Goal: Task Accomplishment & Management: Manage account settings

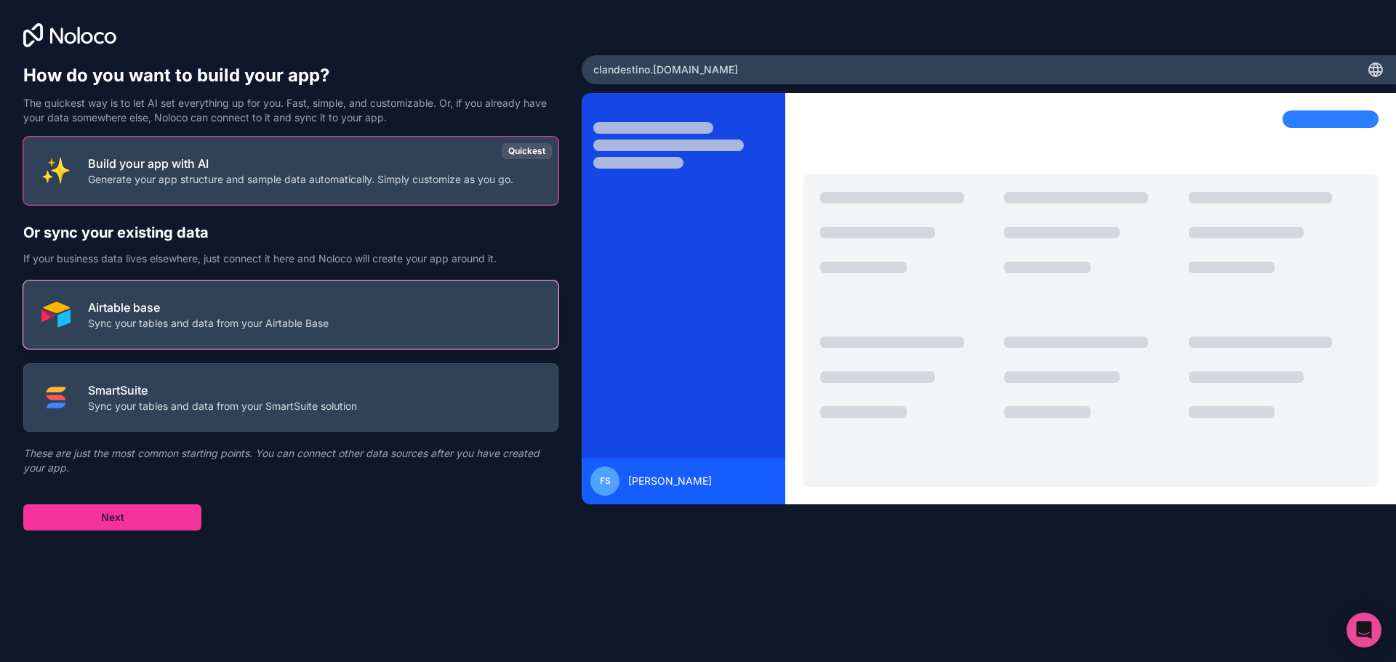
click at [201, 312] on p "Airtable base" at bounding box center [208, 307] width 241 height 17
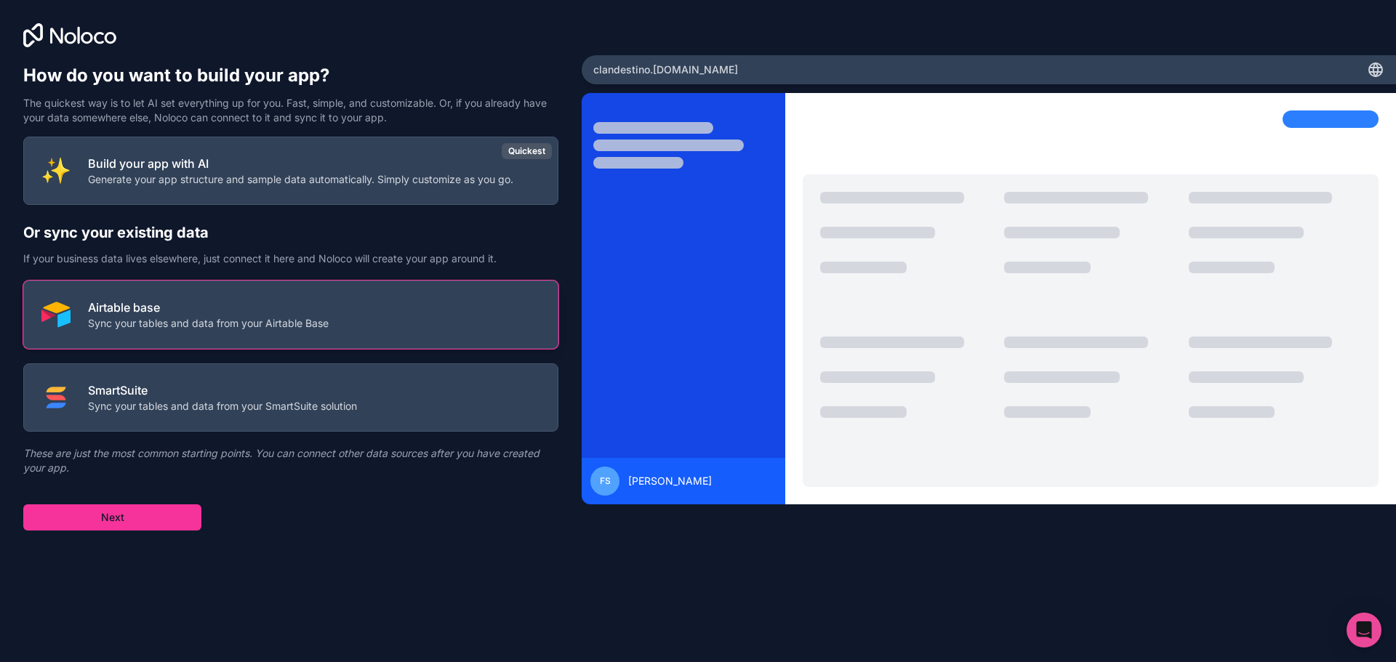
click at [299, 311] on p "Airtable base" at bounding box center [208, 307] width 241 height 17
click at [141, 324] on p "Sync your tables and data from your Airtable Base" at bounding box center [208, 323] width 241 height 15
click at [138, 523] on button "Next" at bounding box center [112, 518] width 178 height 26
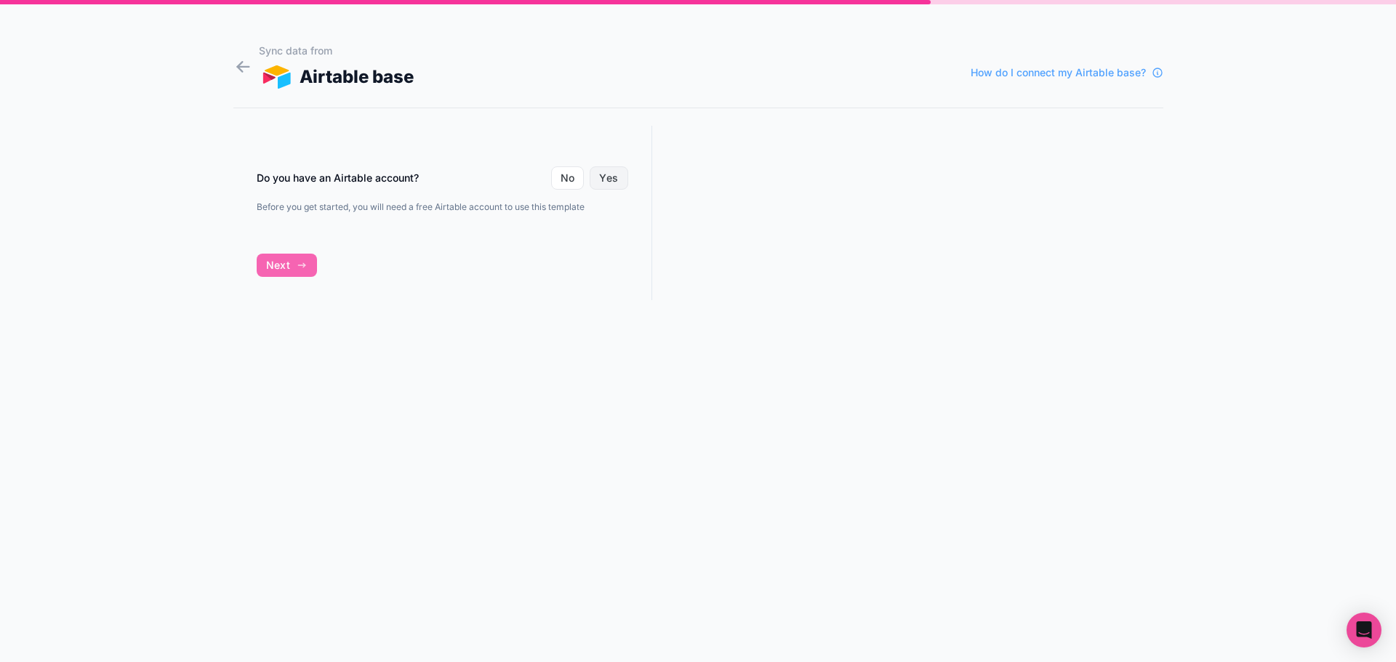
click at [620, 180] on button "Yes" at bounding box center [609, 177] width 38 height 23
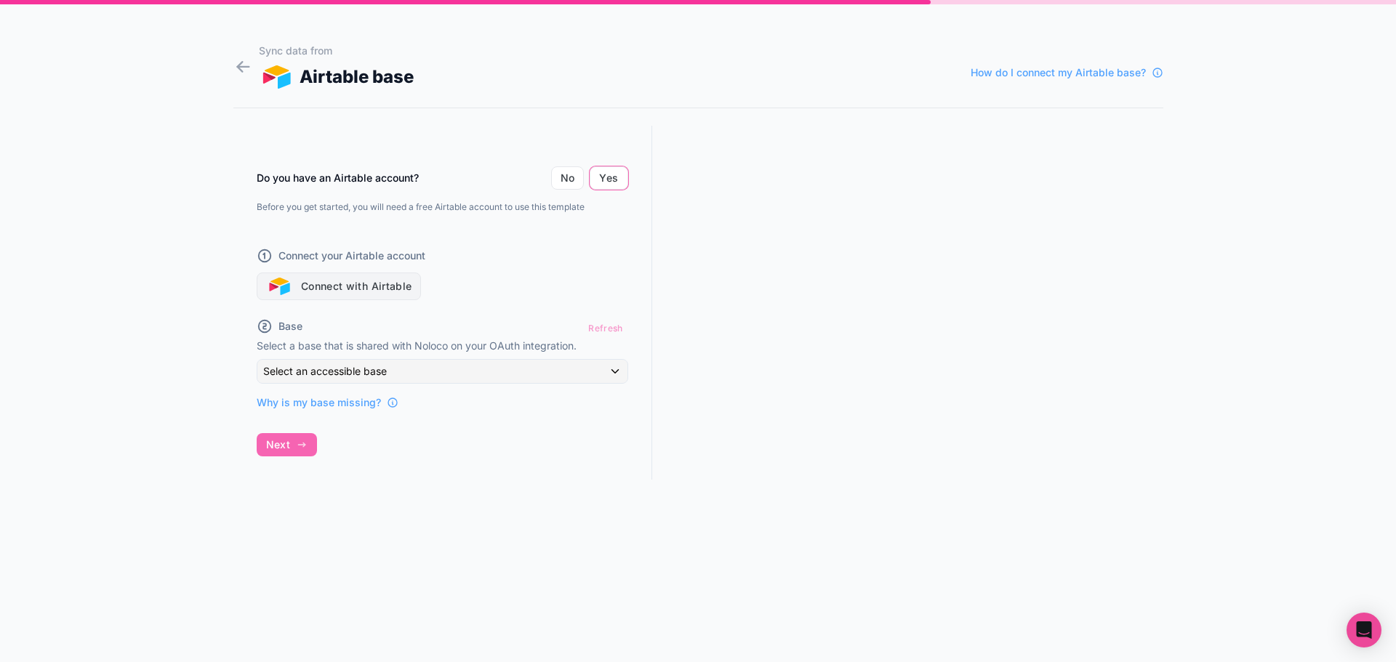
click at [401, 284] on button "Connect with Airtable" at bounding box center [339, 287] width 165 height 28
click at [384, 283] on button "Connect with Airtable" at bounding box center [339, 287] width 165 height 28
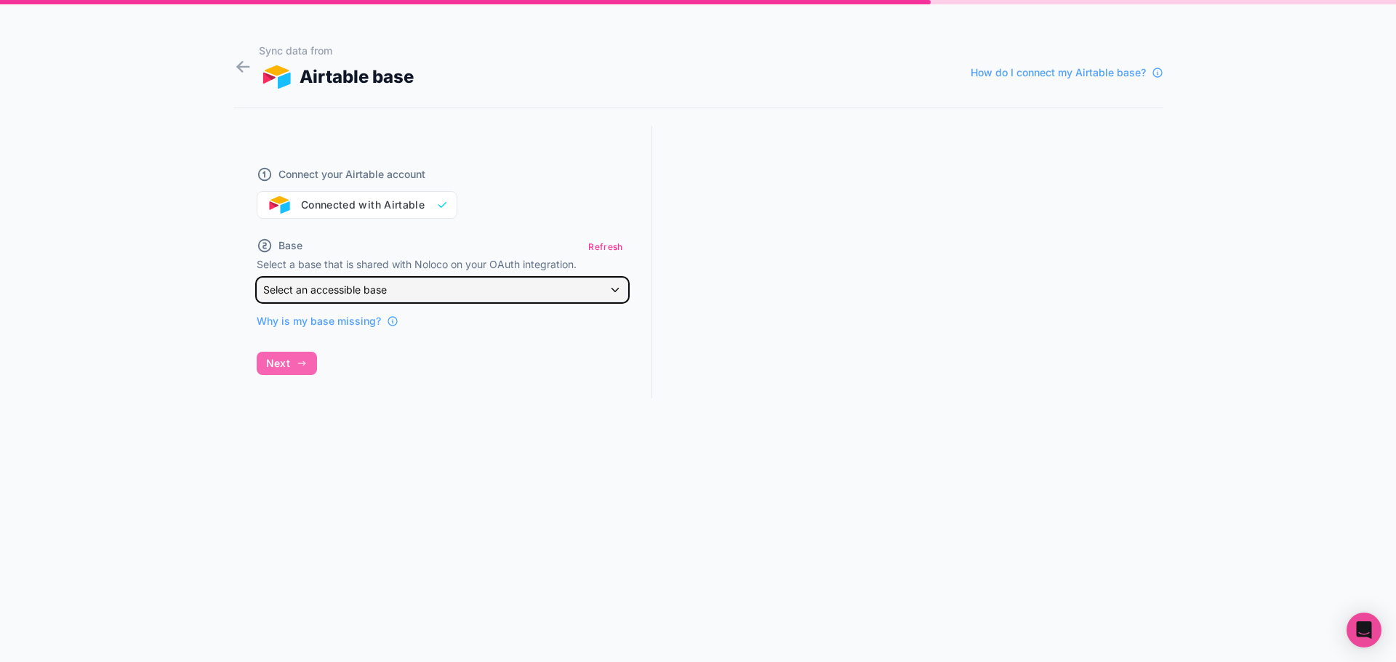
click at [403, 292] on div "Select an accessible base" at bounding box center [442, 289] width 370 height 23
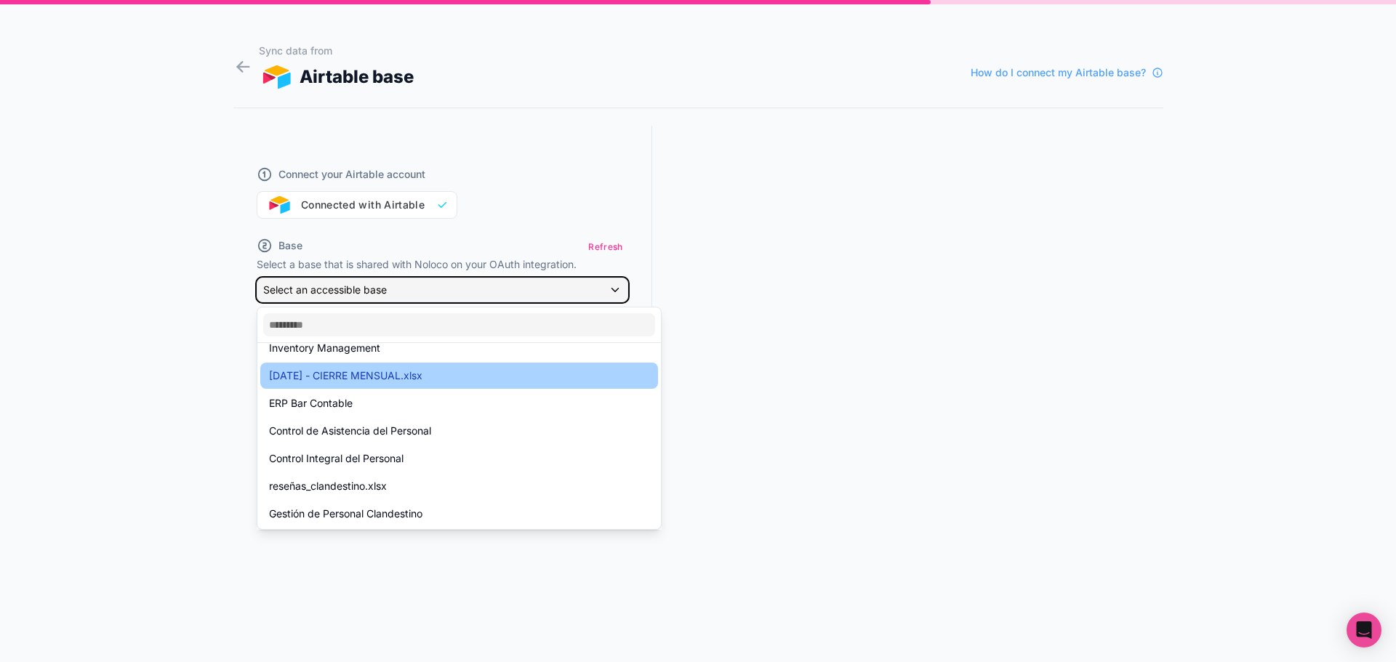
scroll to position [145, 0]
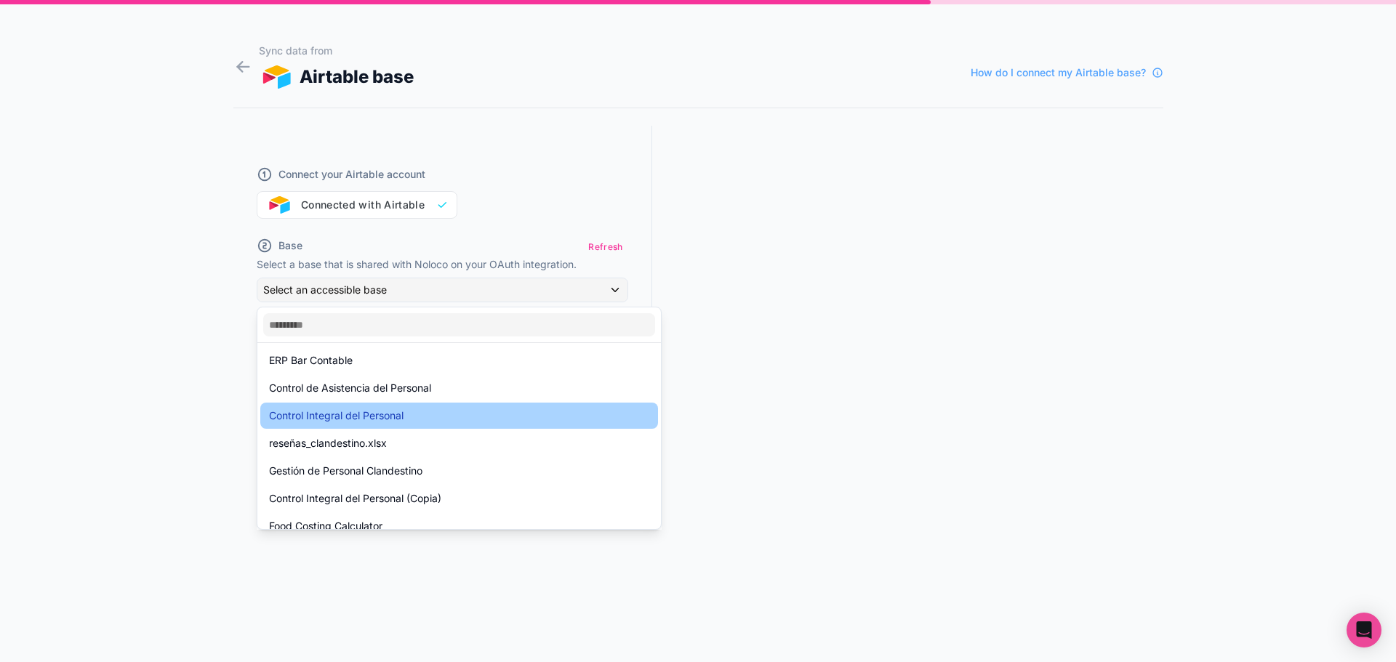
click at [417, 409] on div "Control Integral del Personal" at bounding box center [459, 415] width 380 height 17
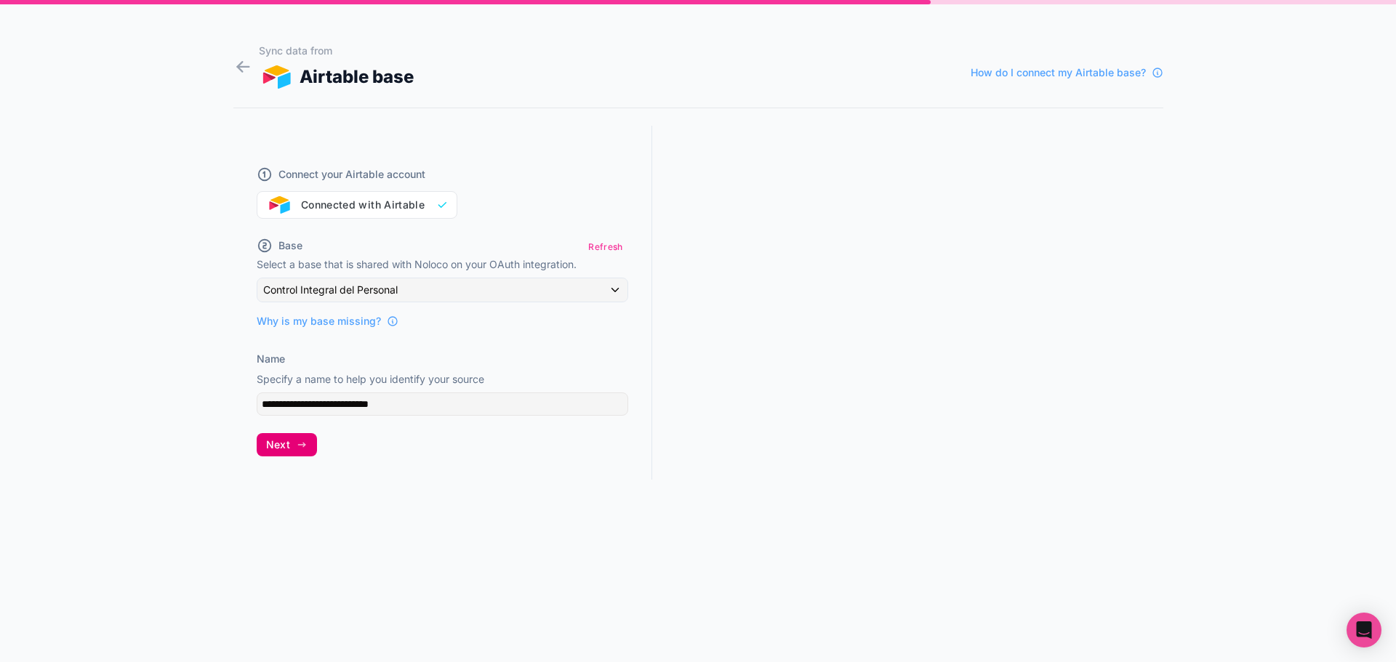
click at [292, 453] on button "Next" at bounding box center [287, 444] width 60 height 23
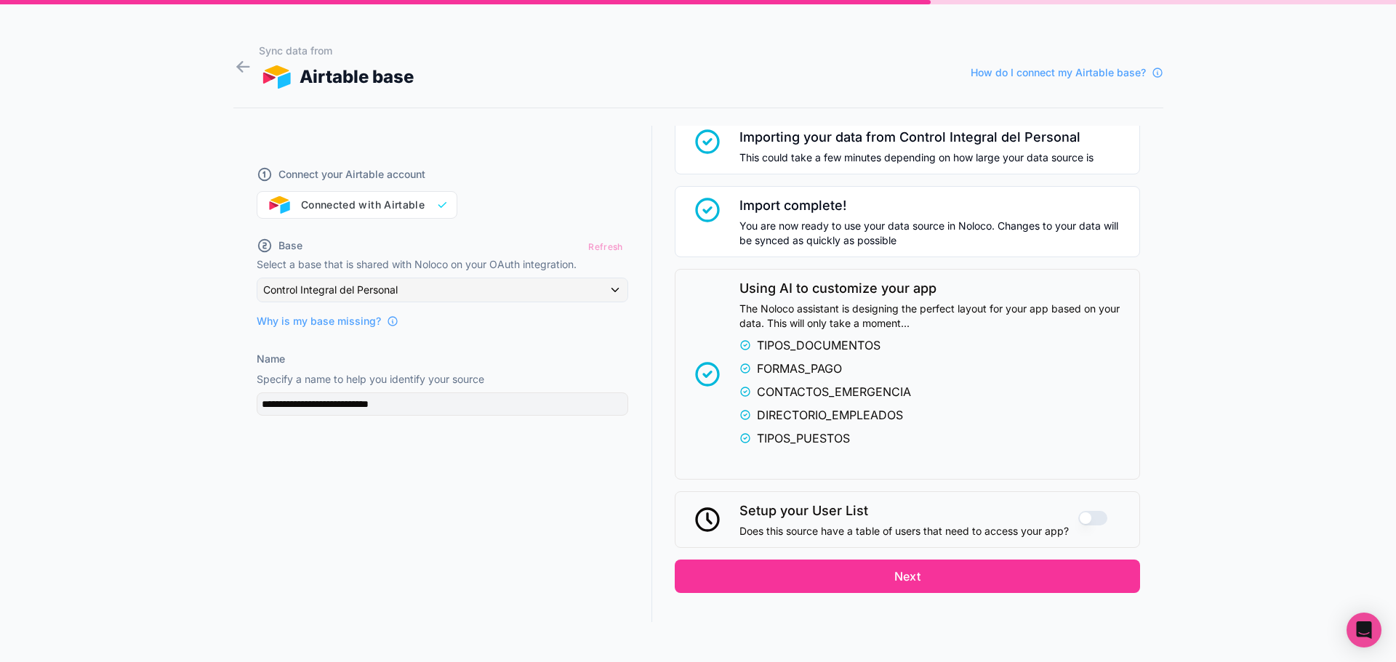
scroll to position [209, 0]
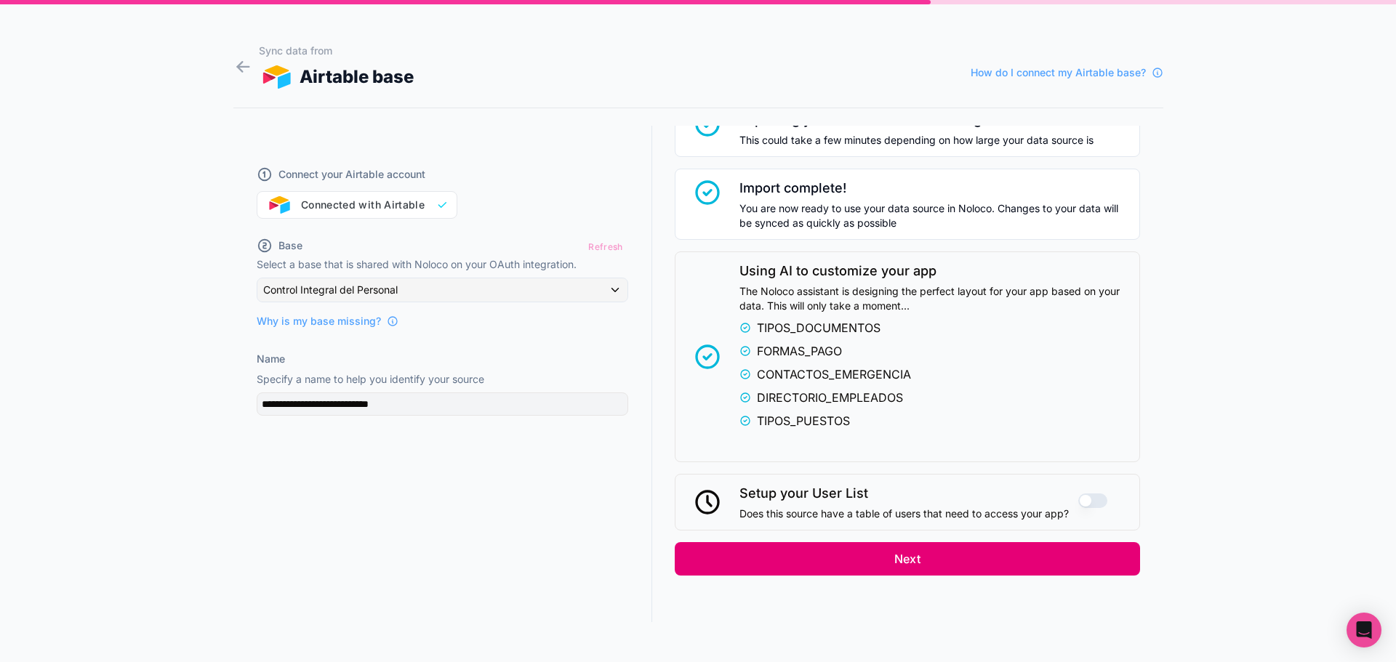
click at [897, 563] on button "Next" at bounding box center [907, 558] width 465 height 33
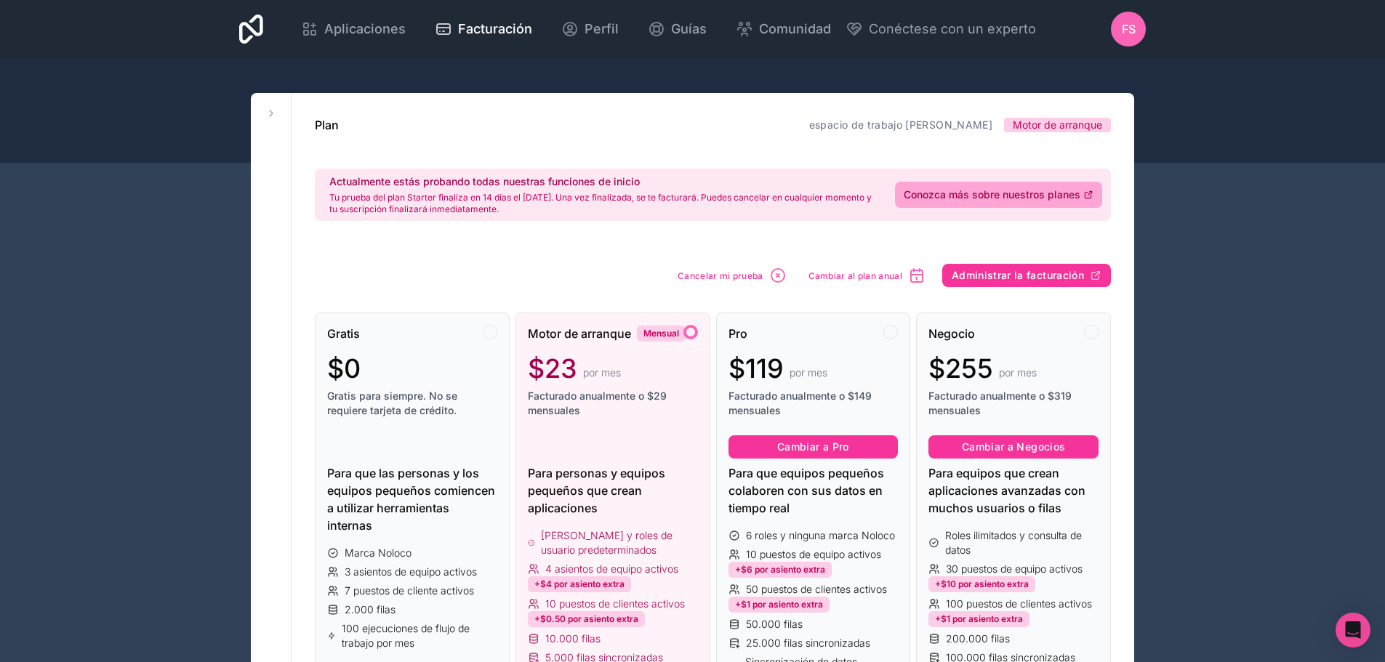
click at [1122, 27] on font "FS" at bounding box center [1129, 29] width 14 height 15
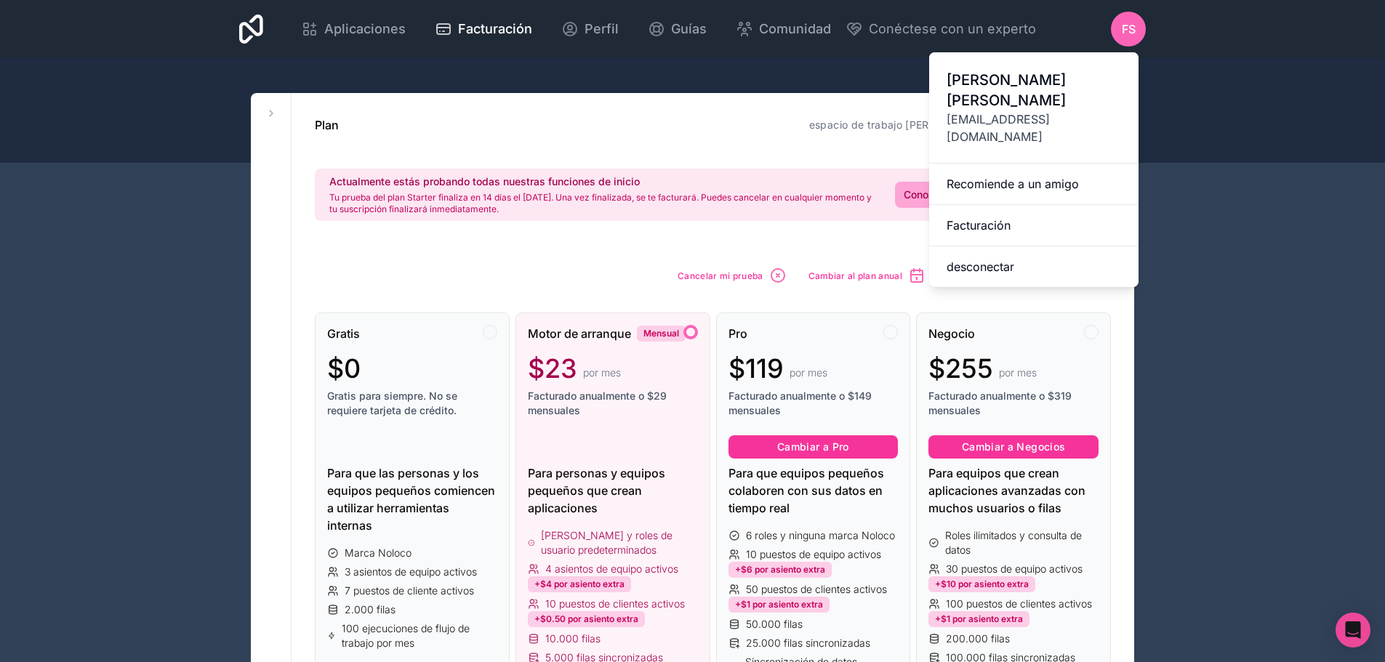
click at [984, 218] on font "Facturación" at bounding box center [979, 225] width 64 height 15
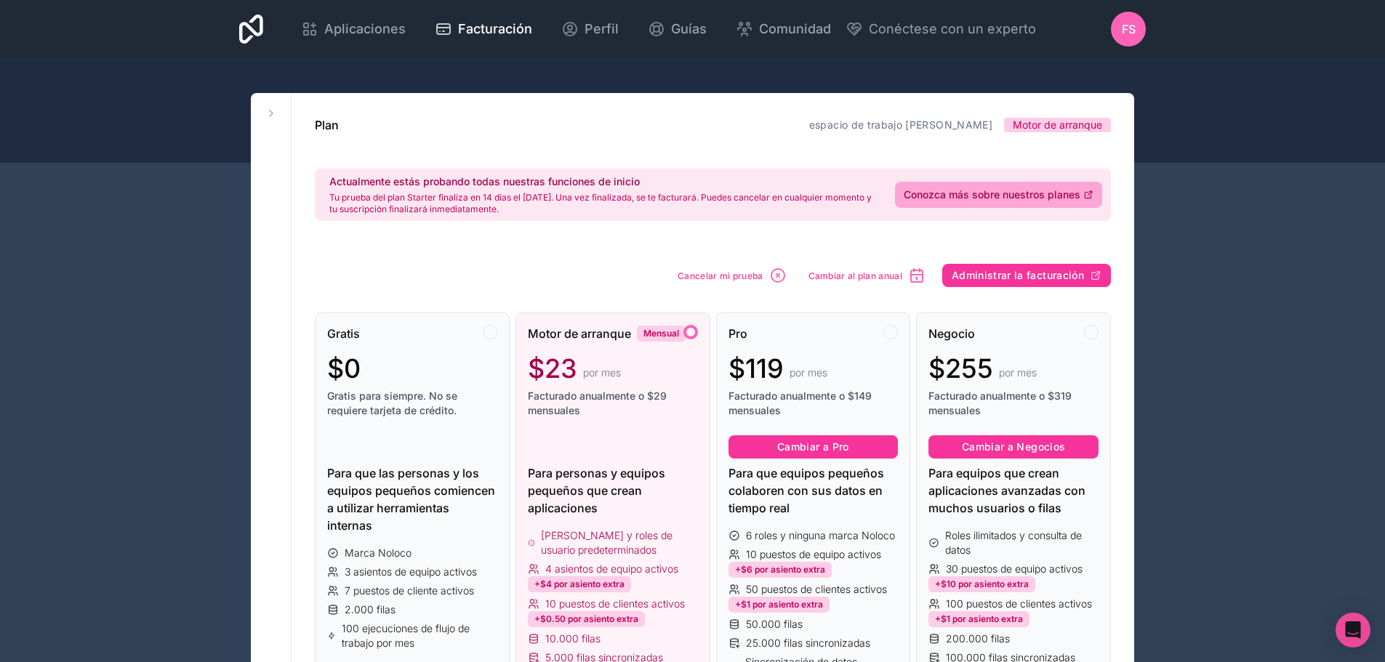
click at [760, 278] on font "Cancelar mi prueba" at bounding box center [720, 275] width 85 height 11
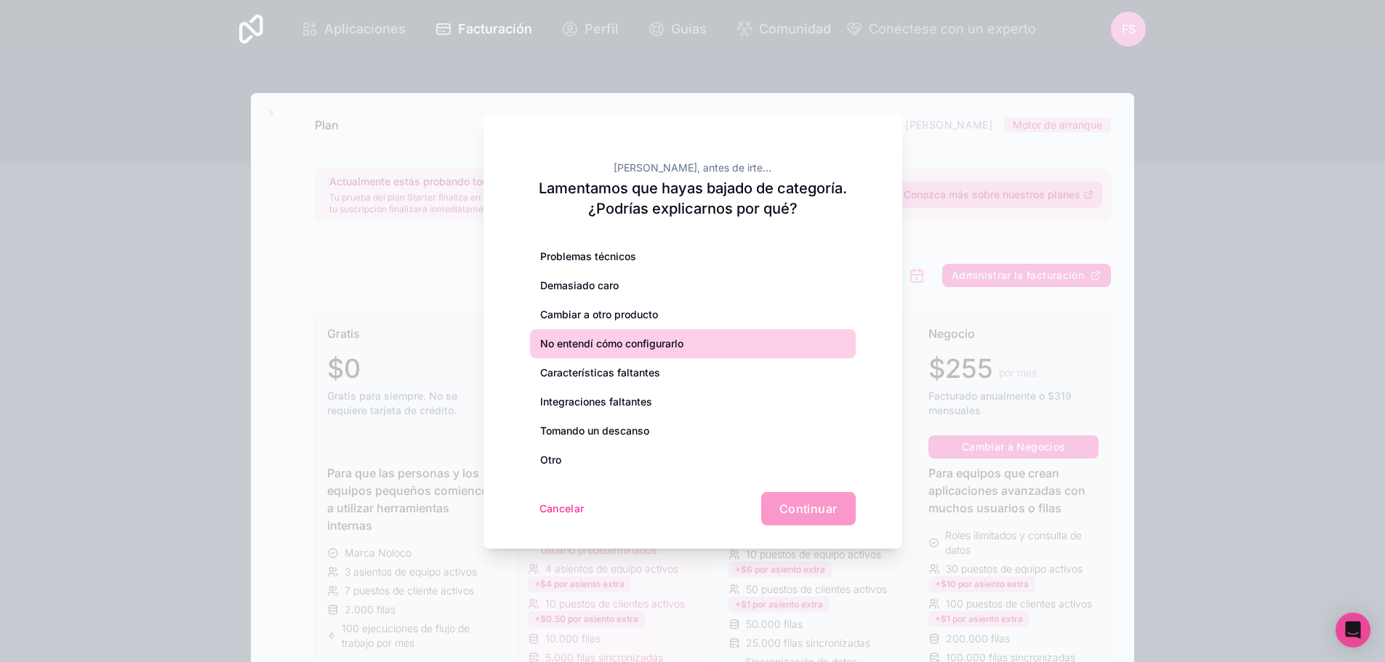
click at [640, 343] on font "No entendí cómo configurarlo" at bounding box center [611, 343] width 143 height 12
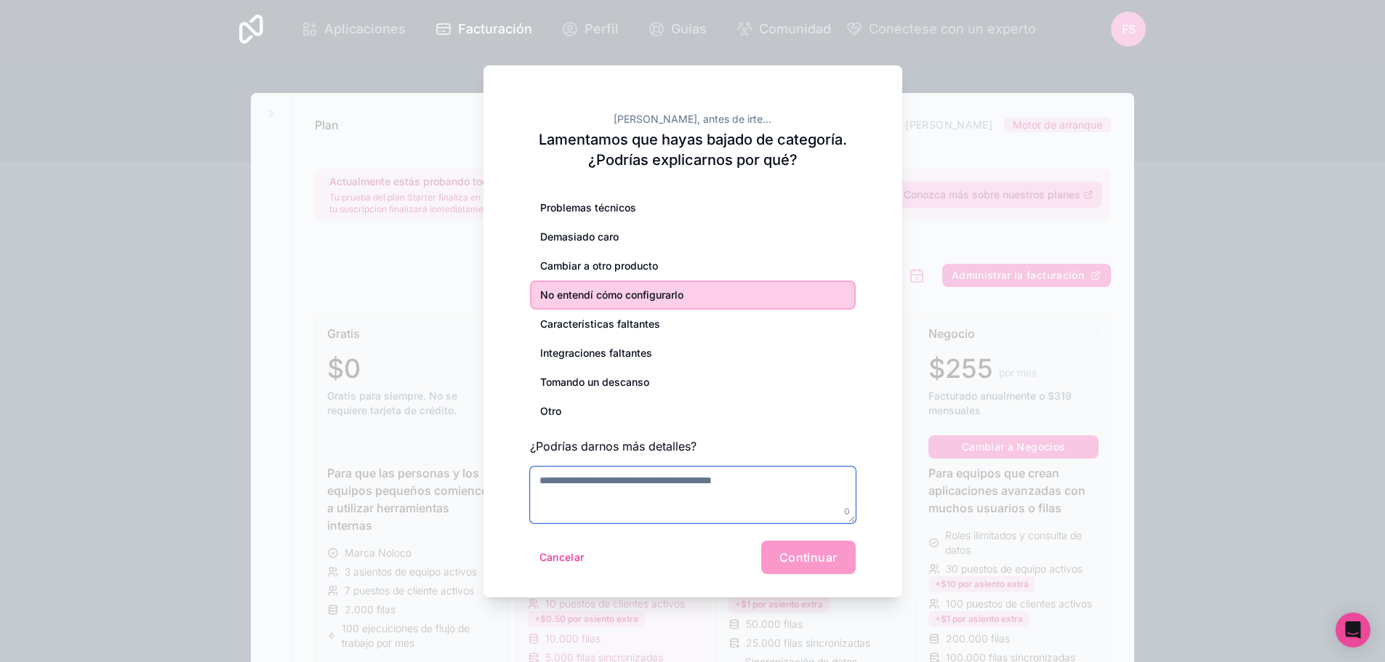
click at [571, 488] on textarea at bounding box center [693, 495] width 326 height 57
click at [811, 559] on div "Cancelar Continuar" at bounding box center [693, 557] width 326 height 33
click at [787, 558] on div "Cancelar Continuar" at bounding box center [693, 557] width 326 height 33
click at [723, 486] on textarea "**" at bounding box center [693, 495] width 326 height 57
type textarea "**********"
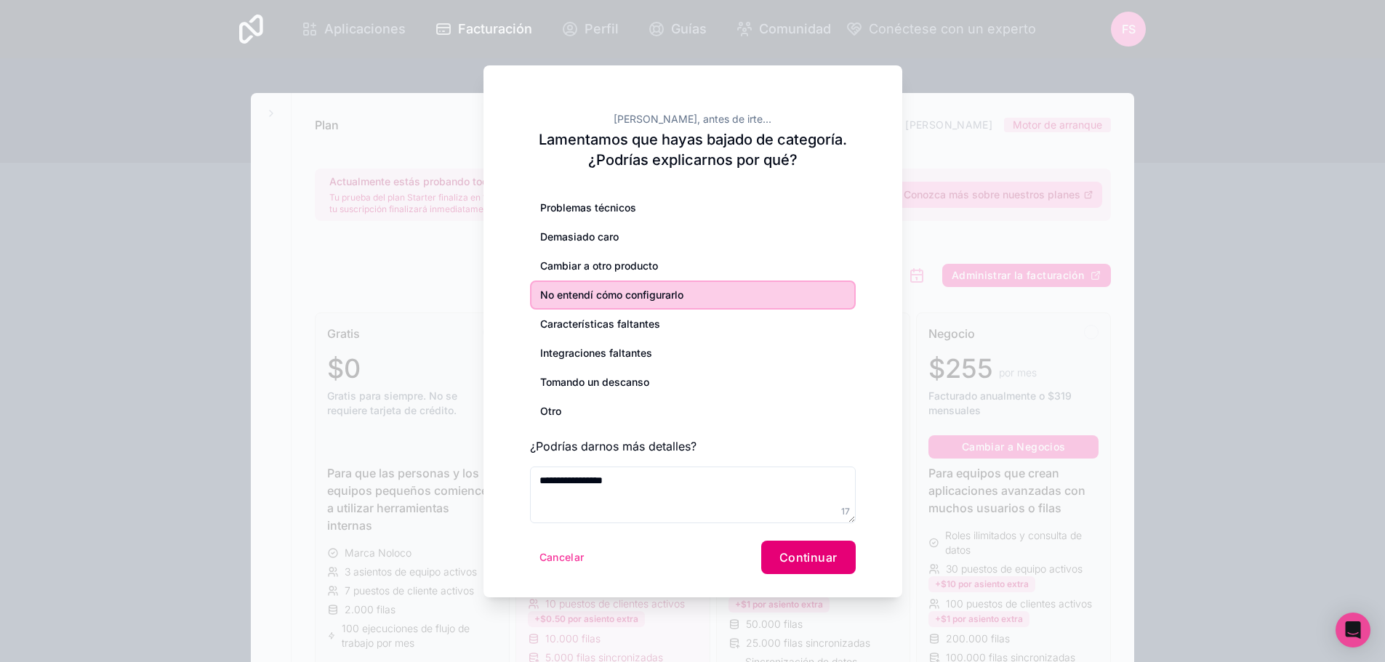
click at [814, 542] on button "Continuar" at bounding box center [808, 557] width 95 height 33
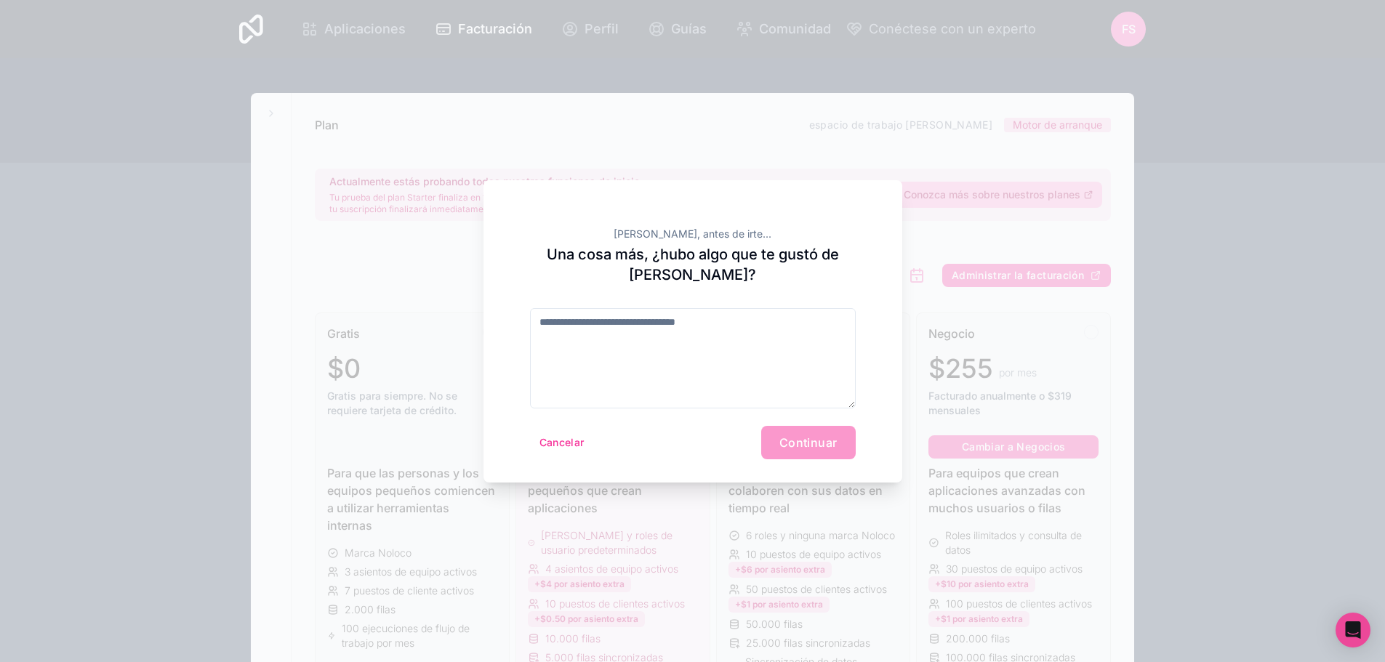
click at [808, 440] on div "Cancelar Continuar" at bounding box center [693, 442] width 326 height 33
click at [678, 367] on textarea at bounding box center [693, 358] width 326 height 100
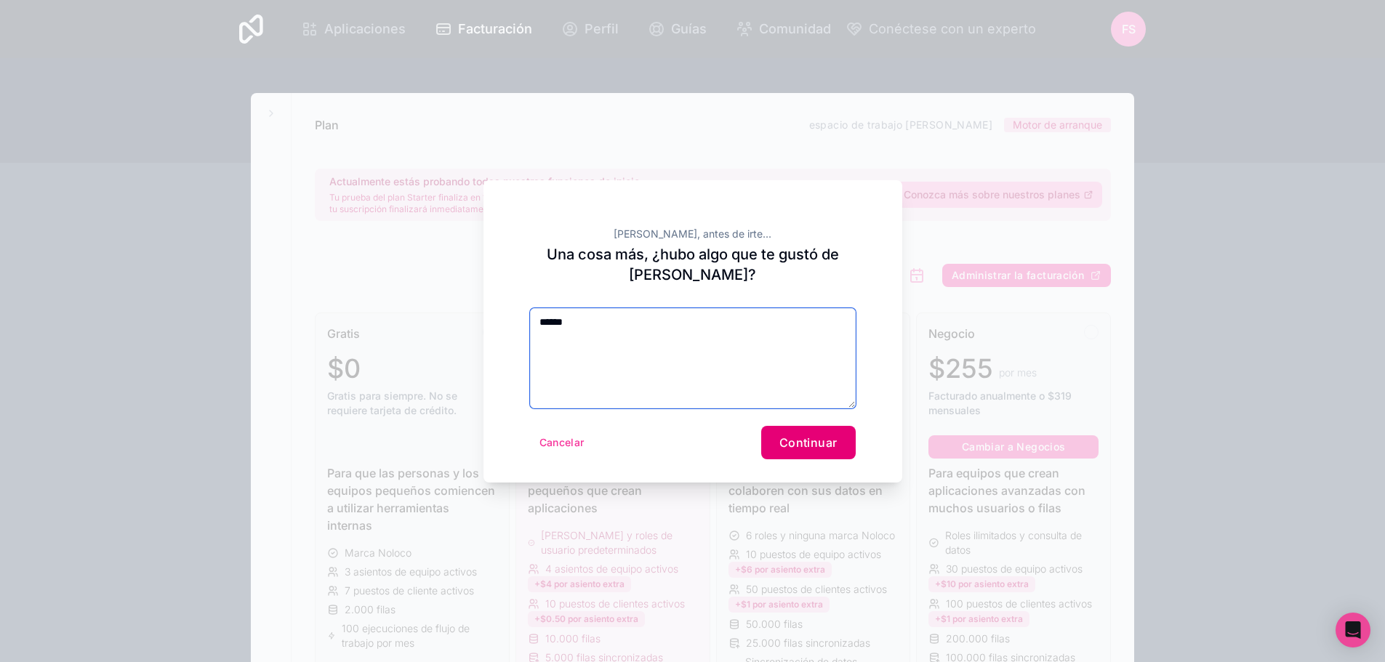
type textarea "******"
click at [806, 443] on font "Continuar" at bounding box center [808, 442] width 58 height 15
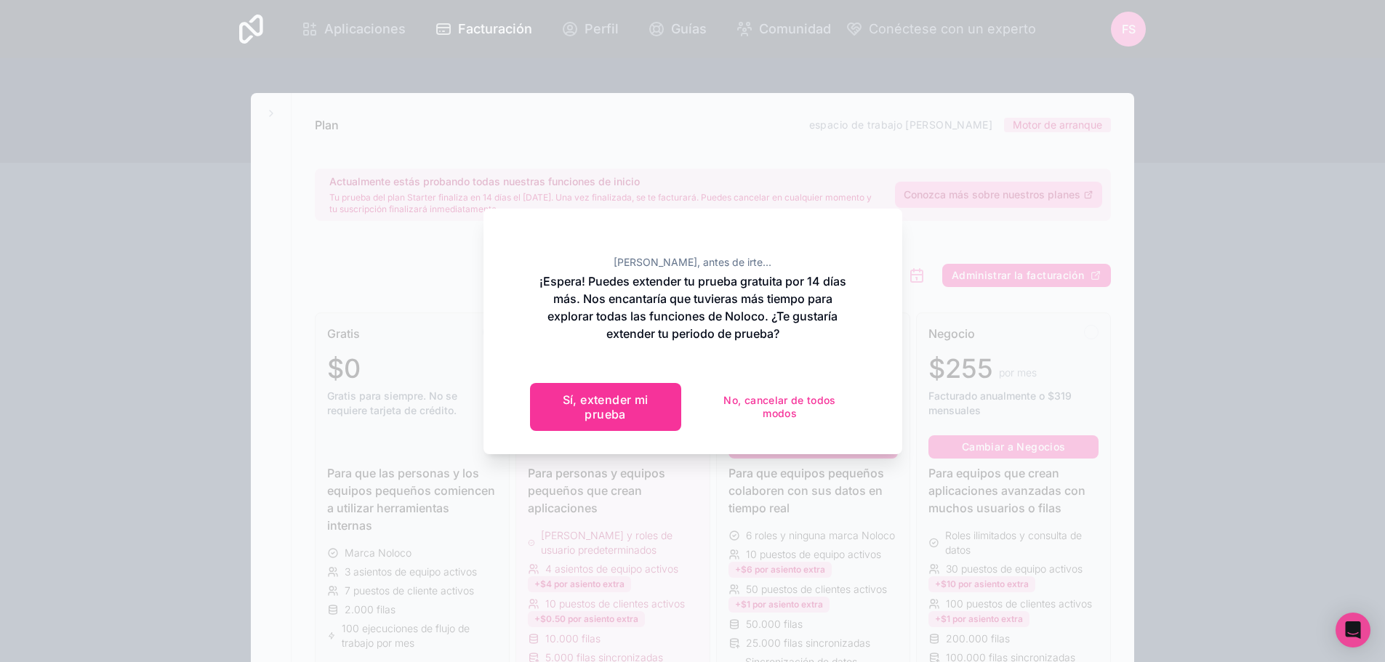
click at [781, 403] on font "No, cancelar de todos modos" at bounding box center [779, 406] width 112 height 25
